Goal: Task Accomplishment & Management: Manage account settings

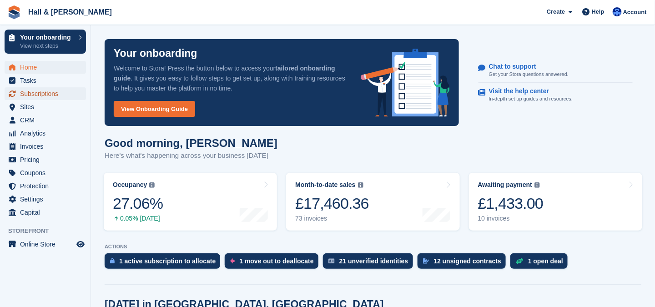
click at [39, 95] on span "Subscriptions" at bounding box center [47, 93] width 55 height 13
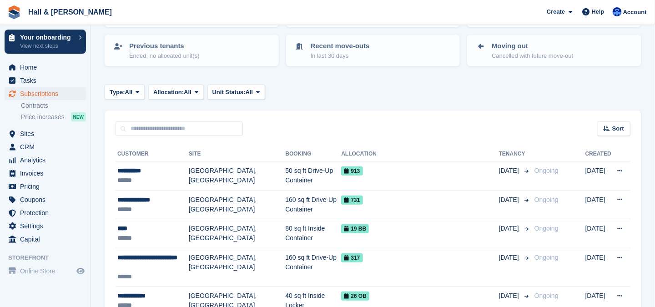
scroll to position [136, 0]
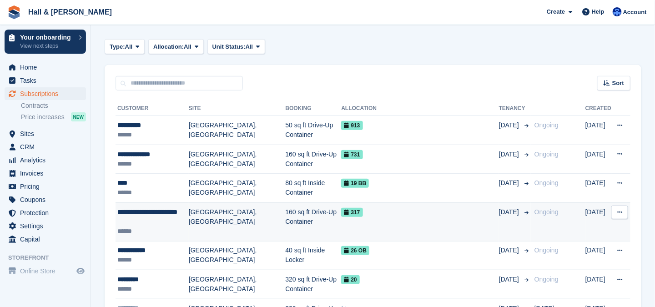
click at [619, 211] on icon at bounding box center [619, 212] width 5 height 6
click at [173, 213] on div "**********" at bounding box center [152, 216] width 71 height 19
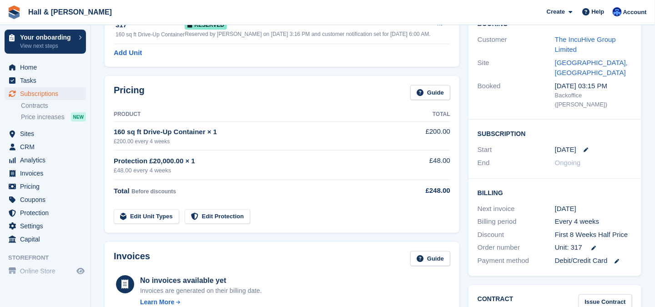
scroll to position [182, 0]
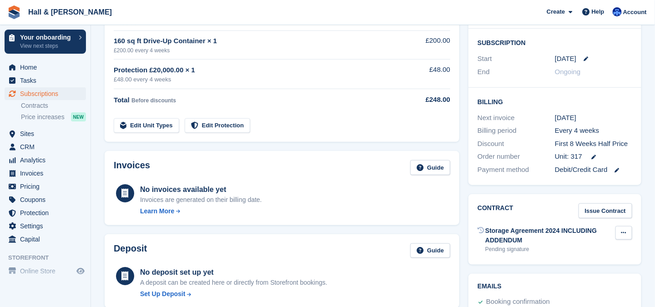
click at [626, 230] on icon at bounding box center [623, 233] width 5 height 6
click at [405, 202] on div "No invoices available yet Invoices are generated on their billing date. Learn M…" at bounding box center [282, 199] width 337 height 34
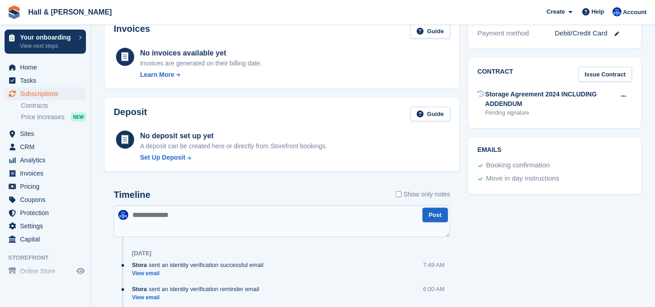
scroll to position [0, 0]
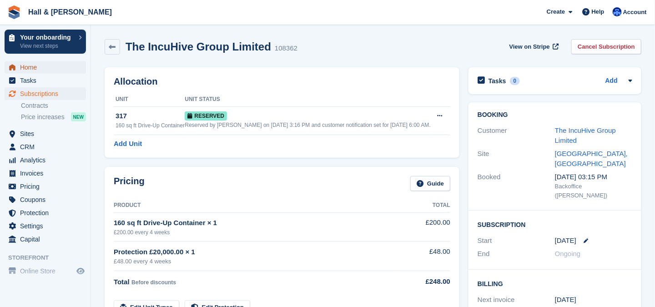
click at [33, 65] on span "Home" at bounding box center [47, 67] width 55 height 13
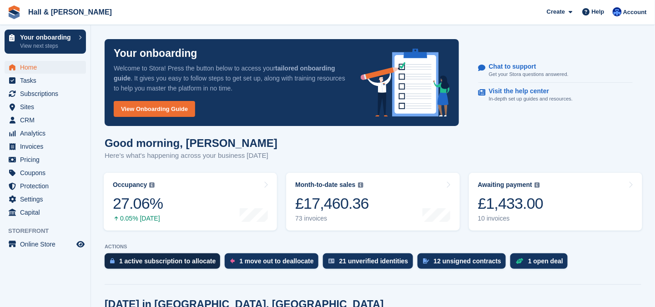
click at [165, 263] on div "1 active subscription to allocate" at bounding box center [167, 260] width 96 height 7
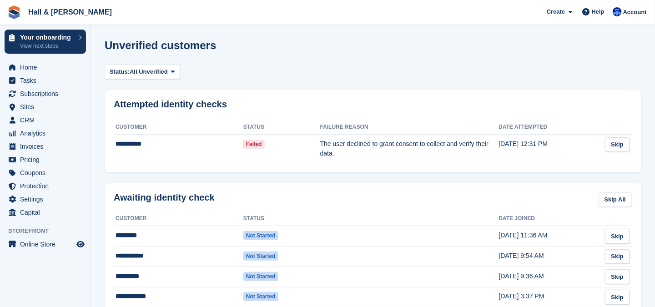
scroll to position [91, 0]
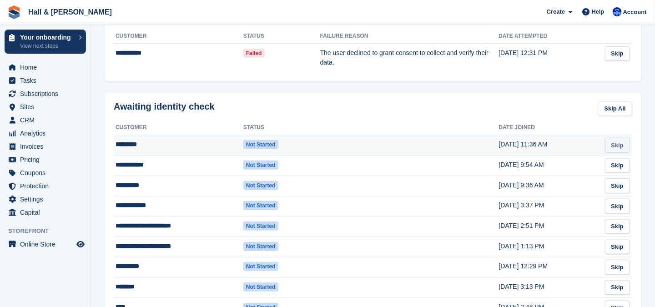
click at [617, 144] on link "Skip" at bounding box center [617, 145] width 25 height 15
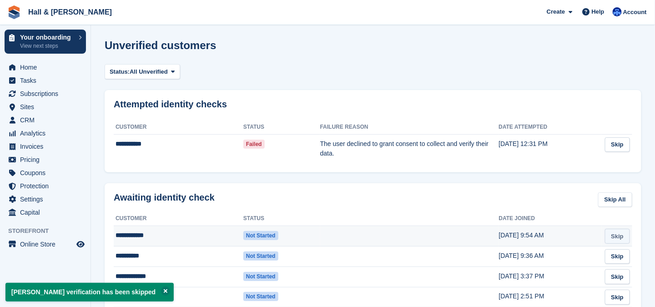
click at [614, 235] on link "Skip" at bounding box center [617, 236] width 25 height 15
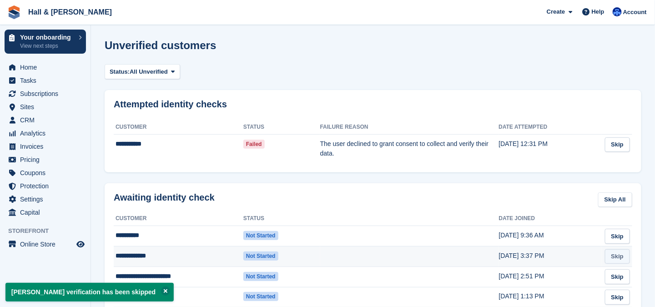
click at [618, 257] on link "Skip" at bounding box center [617, 256] width 25 height 15
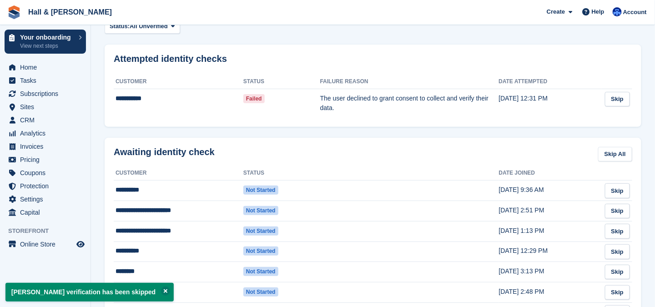
scroll to position [91, 0]
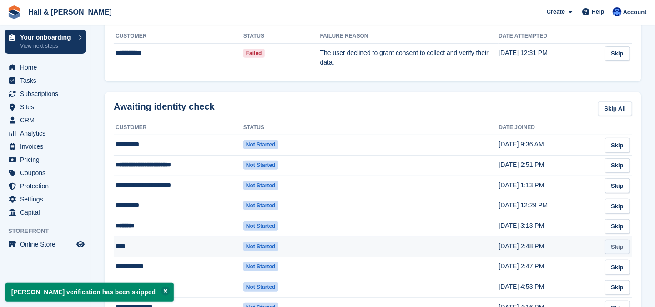
click at [615, 244] on link "Skip" at bounding box center [617, 247] width 25 height 15
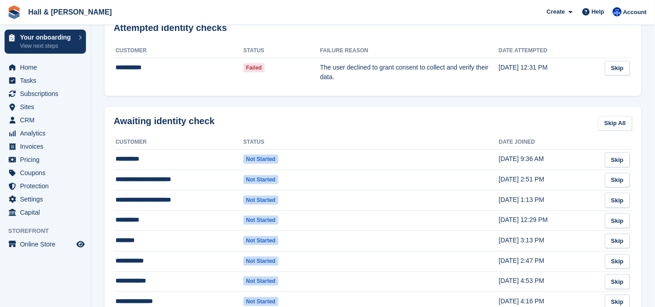
scroll to position [31, 0]
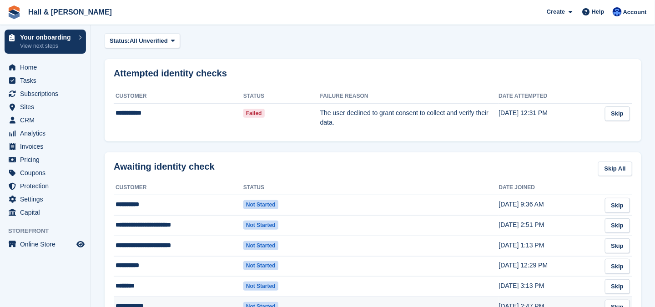
scroll to position [91, 0]
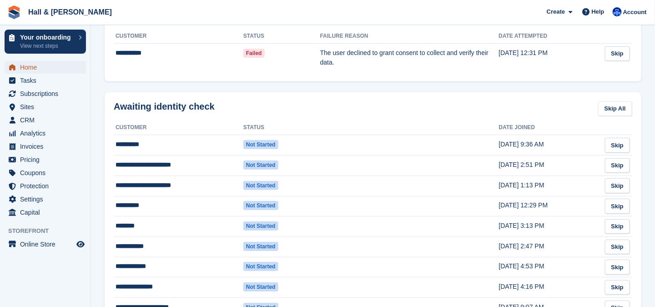
click at [29, 69] on span "Home" at bounding box center [47, 67] width 55 height 13
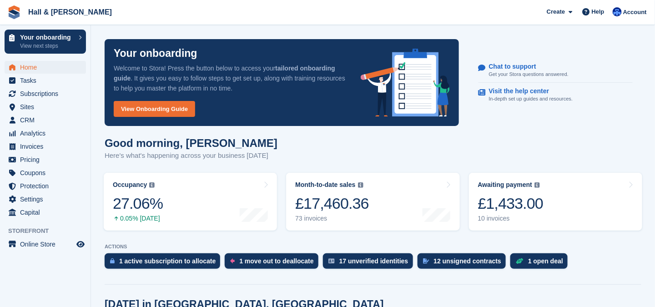
scroll to position [45, 0]
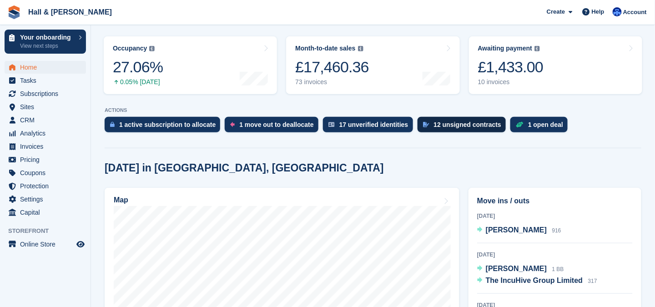
click at [434, 122] on div "12 unsigned contracts" at bounding box center [468, 124] width 68 height 7
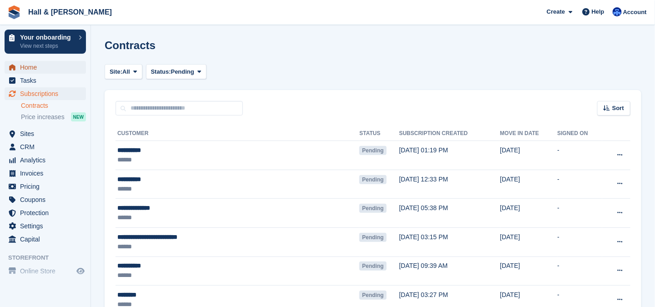
click at [32, 67] on span "Home" at bounding box center [47, 67] width 55 height 13
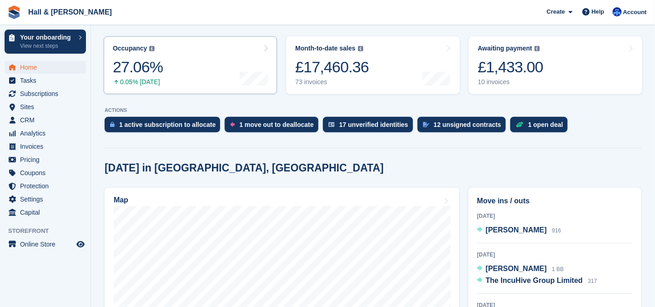
scroll to position [273, 0]
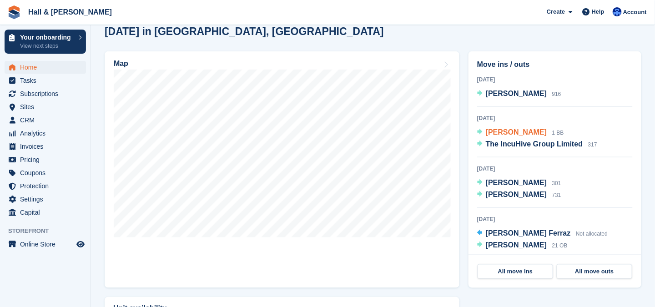
click at [506, 133] on span "[PERSON_NAME]" at bounding box center [516, 132] width 61 height 8
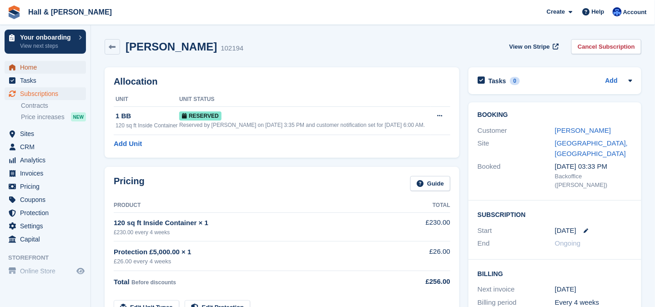
click at [30, 67] on span "Home" at bounding box center [47, 67] width 55 height 13
click at [27, 93] on span "Subscriptions" at bounding box center [47, 93] width 55 height 13
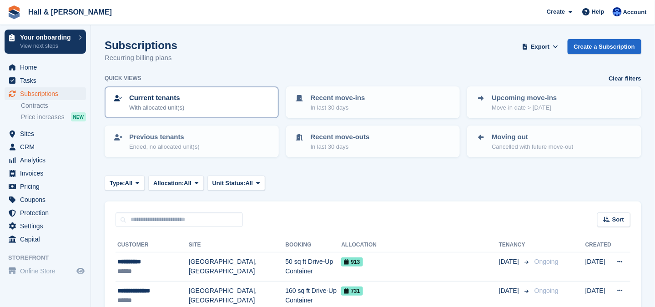
click at [193, 104] on div "Current tenants With allocated unit(s)" at bounding box center [192, 102] width 158 height 19
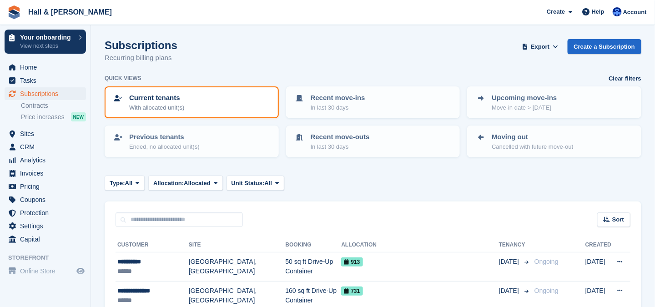
click at [144, 100] on p "Current tenants" at bounding box center [156, 98] width 55 height 10
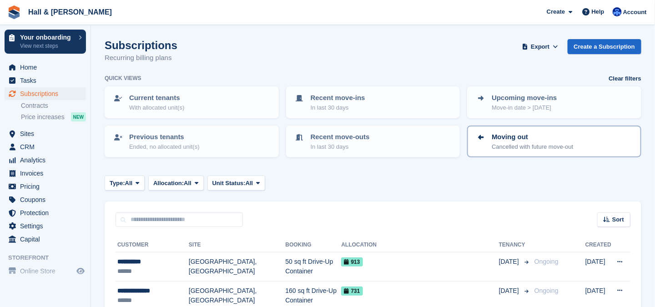
click at [503, 133] on p "Moving out" at bounding box center [532, 137] width 81 height 10
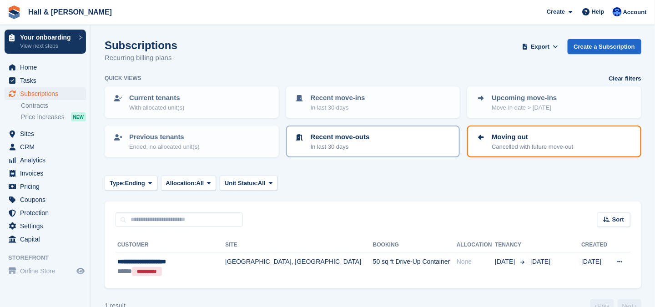
scroll to position [19, 0]
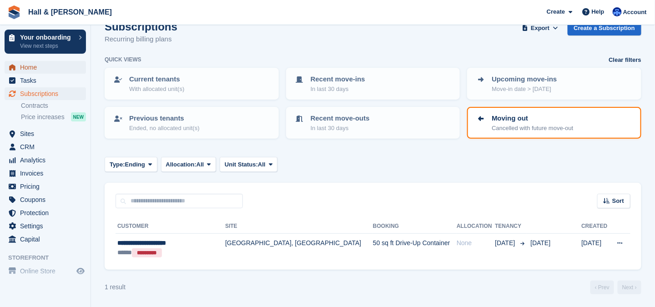
click at [36, 71] on span "Home" at bounding box center [47, 67] width 55 height 13
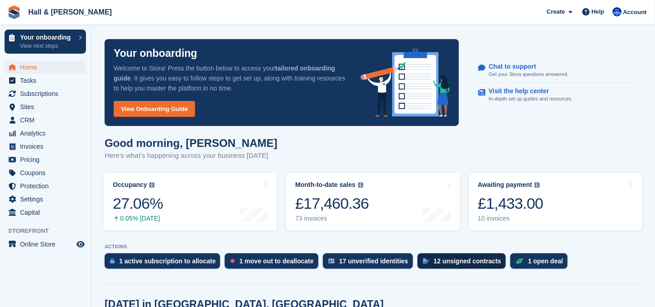
click at [435, 258] on div "12 unsigned contracts" at bounding box center [468, 260] width 68 height 7
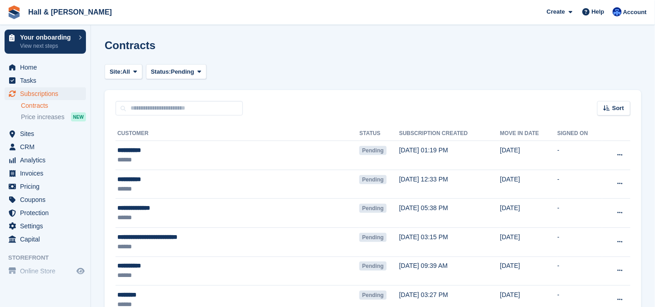
scroll to position [45, 0]
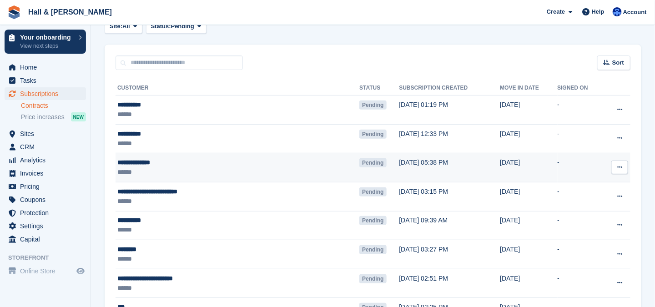
click at [619, 167] on icon at bounding box center [619, 167] width 5 height 6
click at [580, 219] on p "Send contract" at bounding box center [584, 221] width 79 height 12
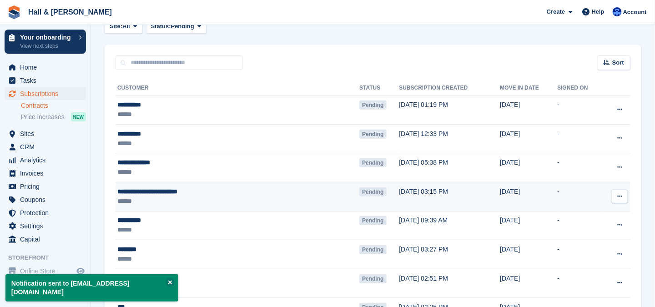
click at [617, 194] on button at bounding box center [619, 197] width 17 height 14
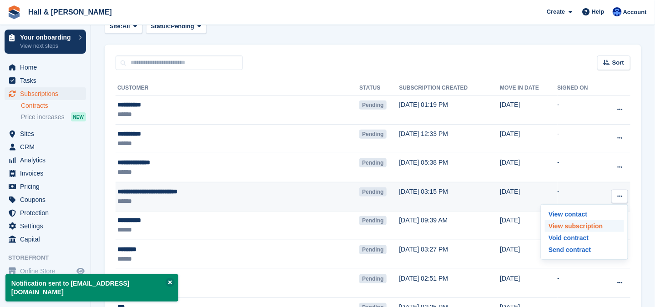
click at [570, 225] on p "View subscription" at bounding box center [584, 226] width 79 height 12
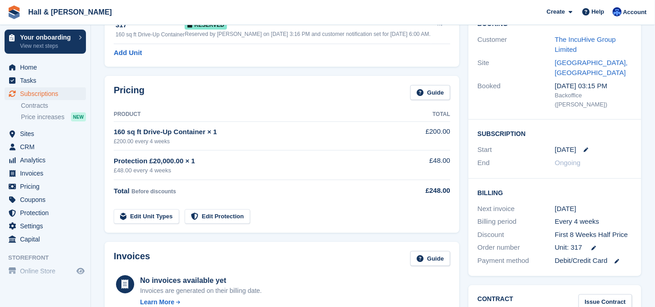
scroll to position [182, 0]
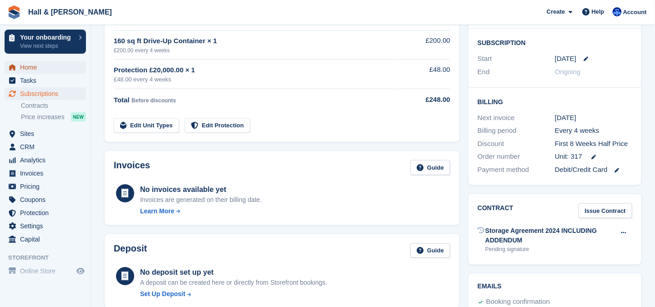
click at [25, 65] on span "Home" at bounding box center [47, 67] width 55 height 13
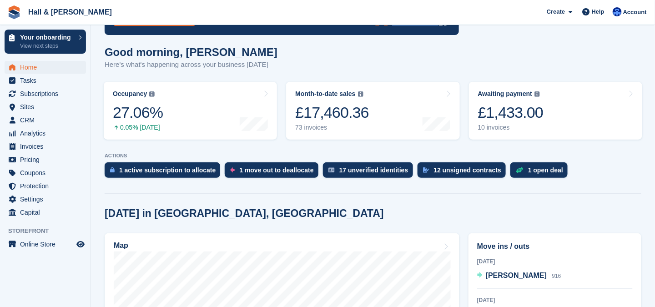
scroll to position [91, 0]
